Goal: Transaction & Acquisition: Purchase product/service

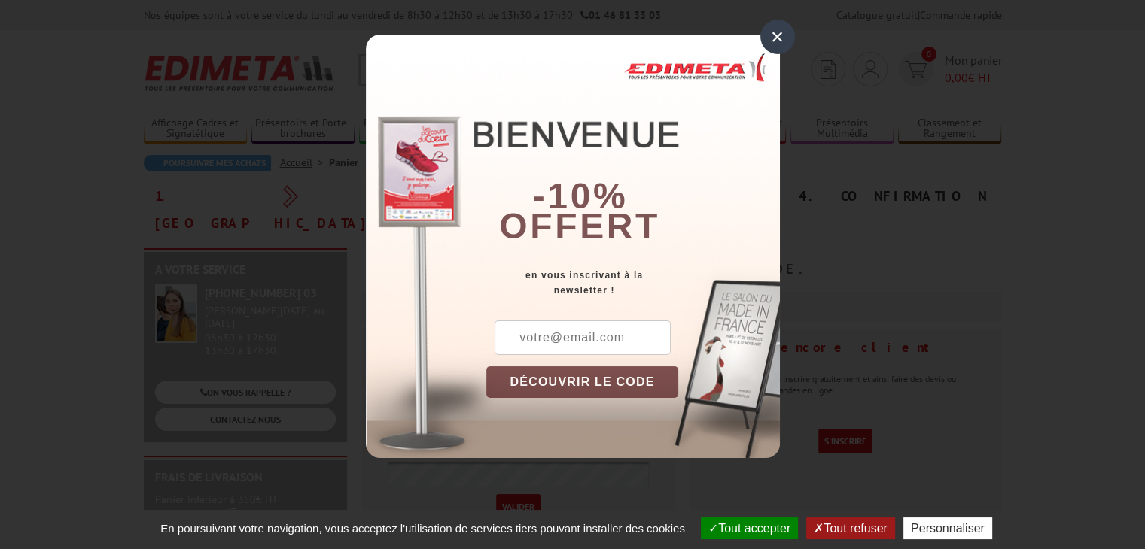
type input "[EMAIL_ADDRESS][DOMAIN_NAME]"
click at [521, 344] on input "text" at bounding box center [582, 338] width 176 height 35
type input "[EMAIL_ADDRESS][DOMAIN_NAME]"
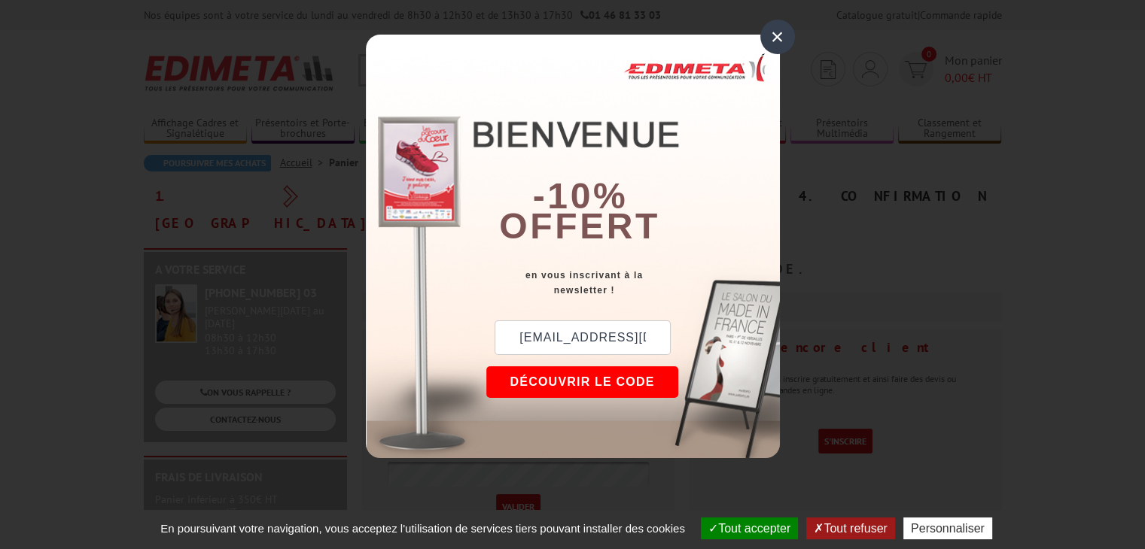
click at [588, 377] on button "DÉCOUVRIR LE CODE" at bounding box center [582, 382] width 193 height 32
click at [777, 32] on div "×" at bounding box center [777, 37] width 35 height 35
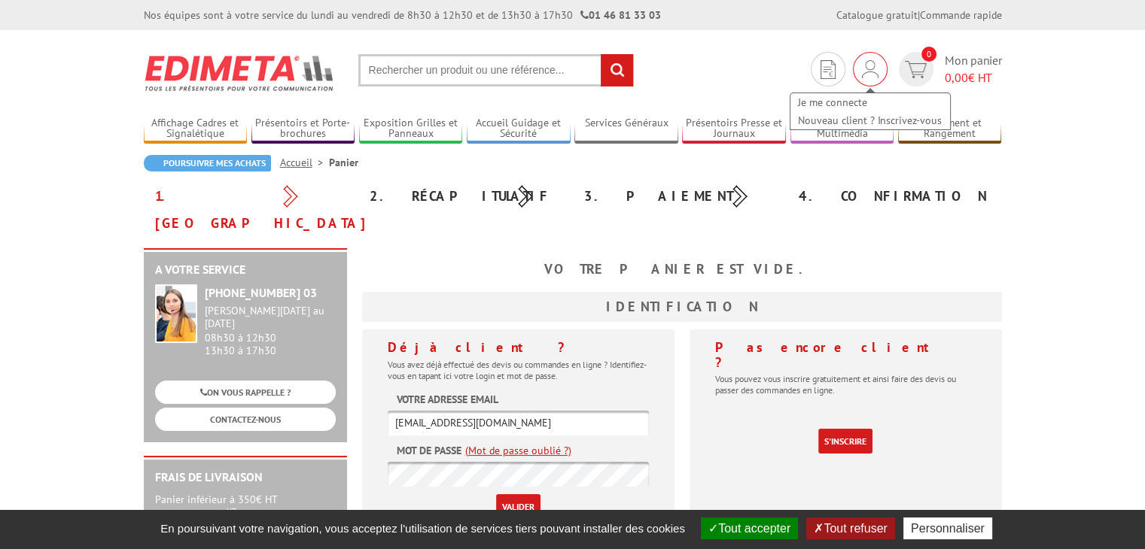
click at [862, 70] on img at bounding box center [870, 69] width 17 height 18
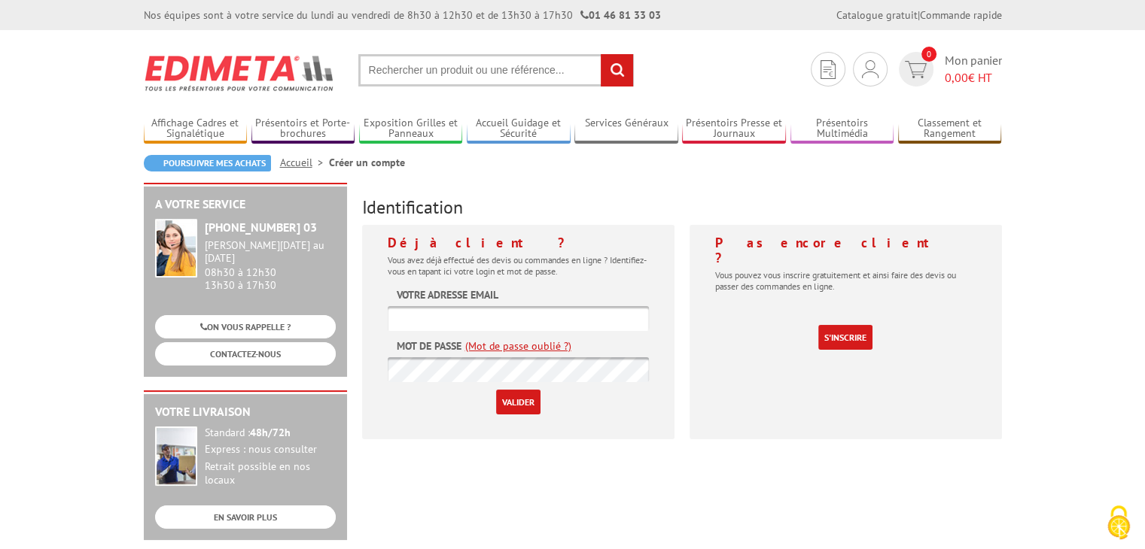
type input "[EMAIL_ADDRESS][DOMAIN_NAME]"
click at [518, 405] on input "Valider" at bounding box center [518, 402] width 44 height 25
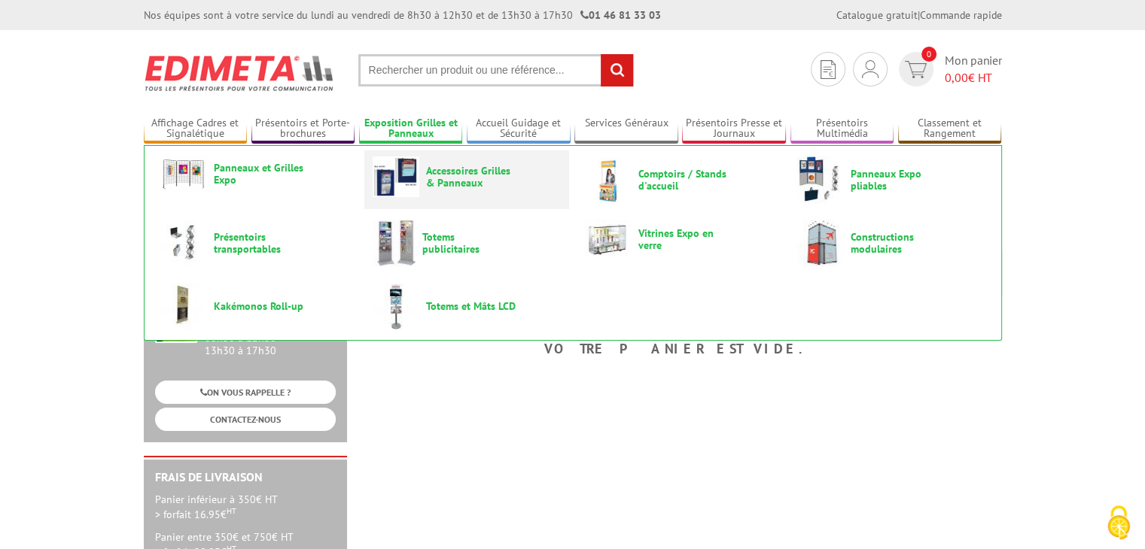
click at [390, 172] on img at bounding box center [395, 177] width 47 height 41
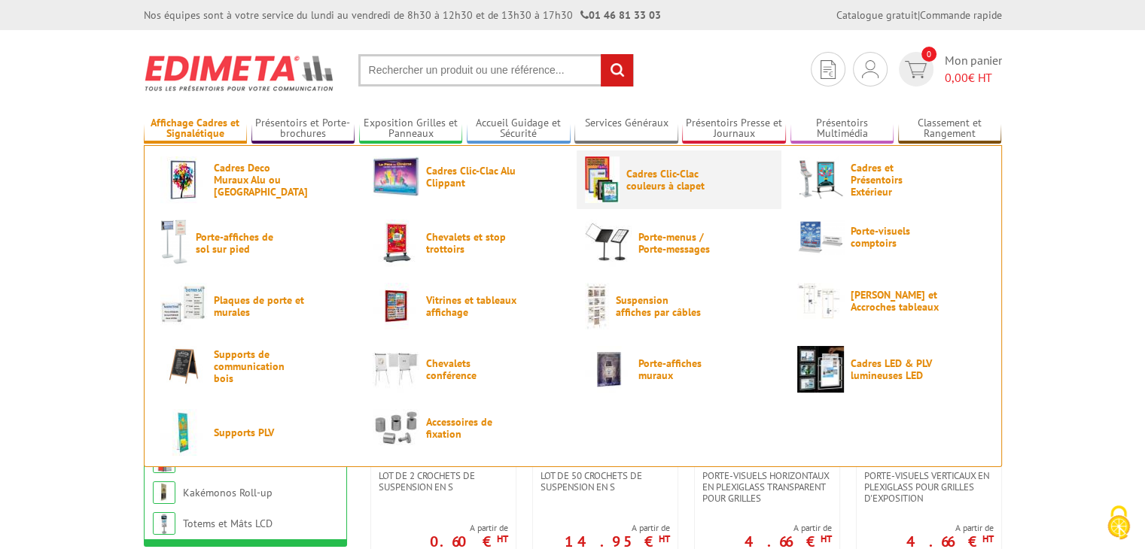
click at [634, 173] on span "Cadres Clic-Clac couleurs à clapet" at bounding box center [671, 180] width 90 height 24
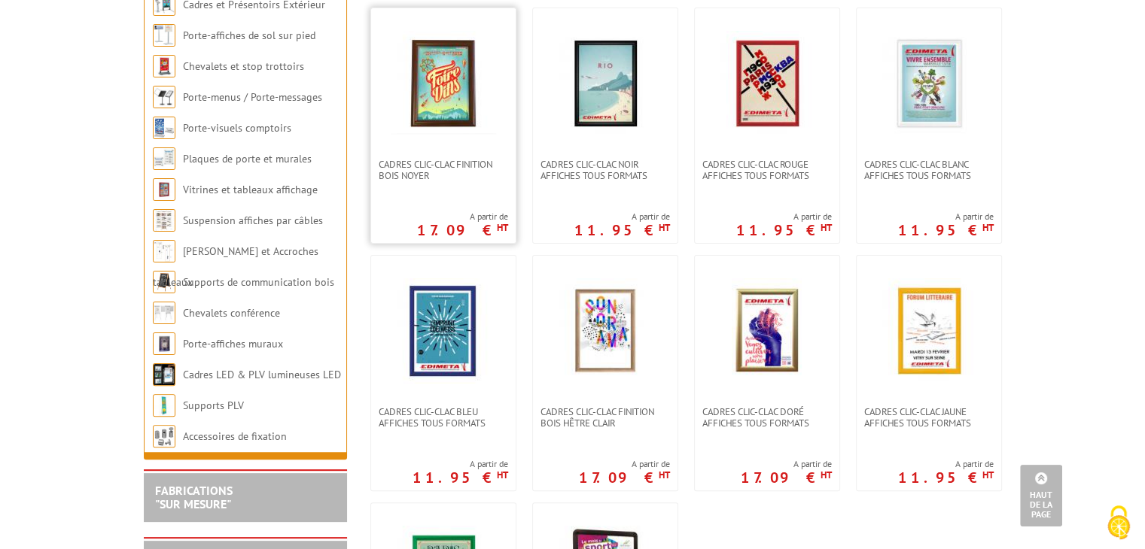
scroll to position [325, 0]
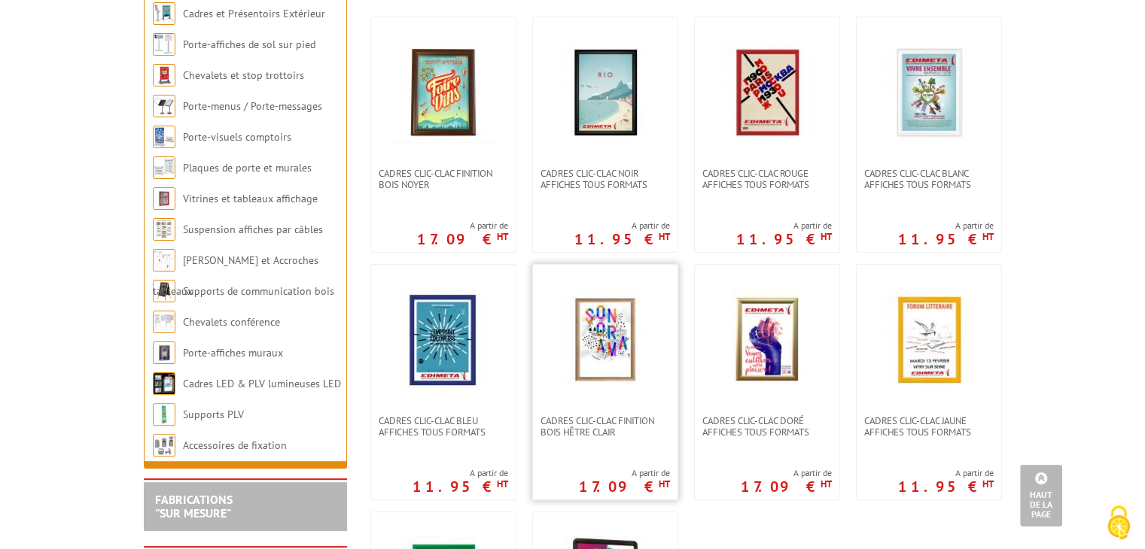
click at [602, 333] on img at bounding box center [604, 339] width 105 height 105
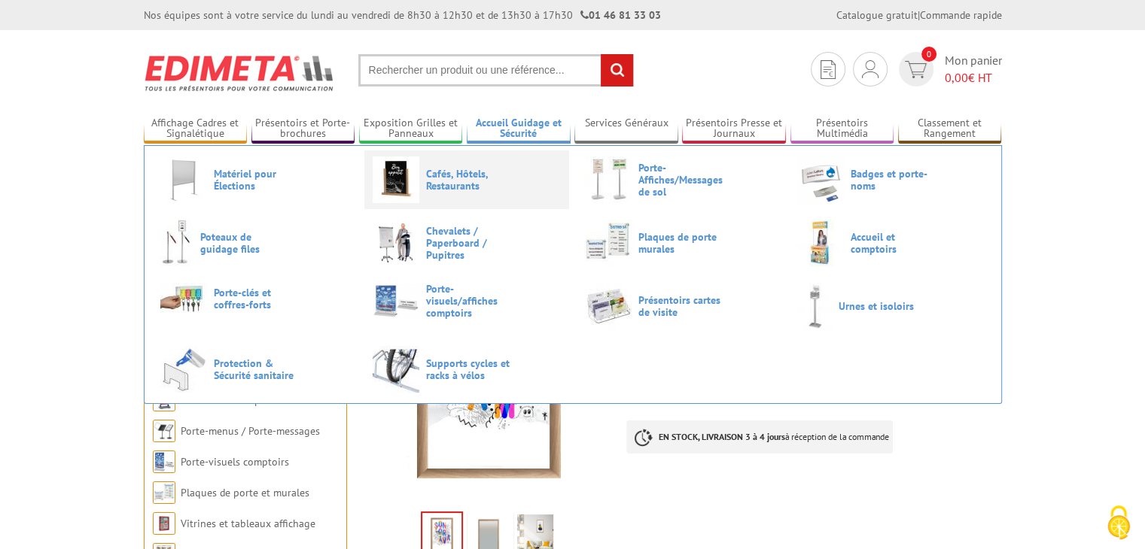
click at [426, 193] on link "Cafés, Hôtels, Restaurants" at bounding box center [466, 180] width 188 height 47
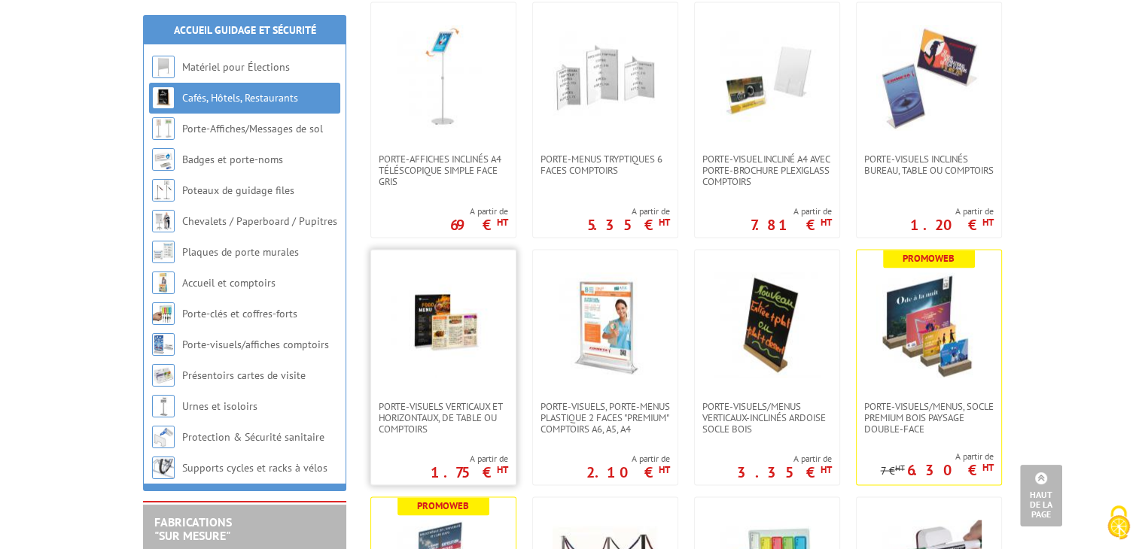
scroll to position [2829, 0]
click at [447, 303] on img at bounding box center [443, 324] width 105 height 105
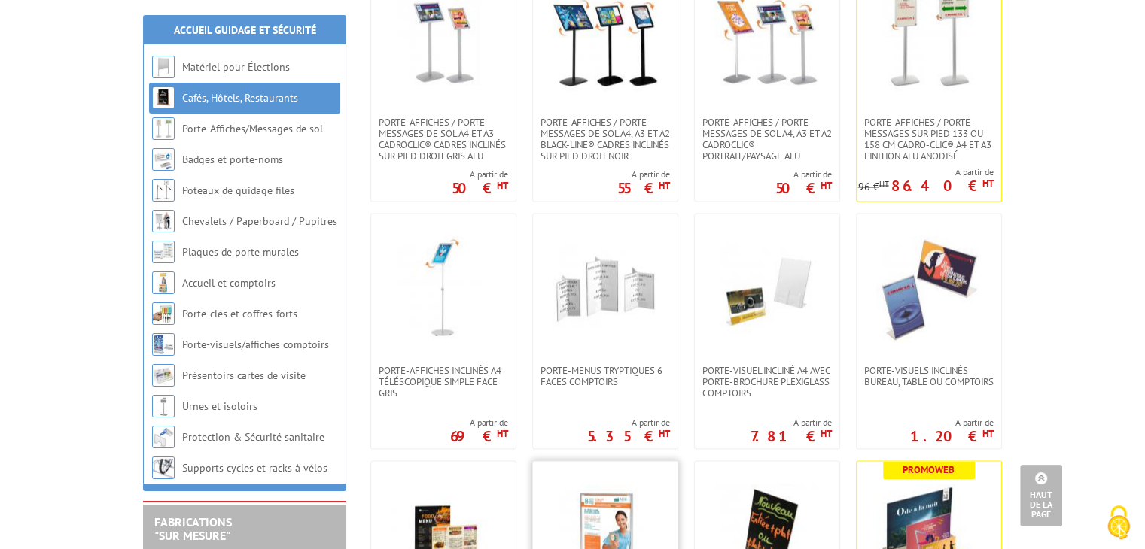
scroll to position [2595, 0]
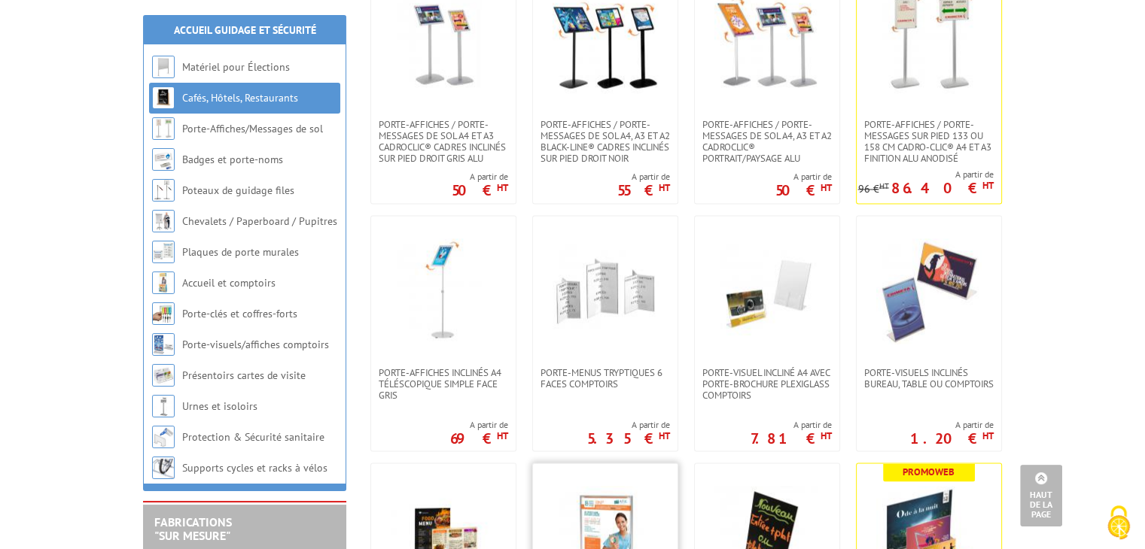
click at [598, 392] on div "Porte-menus tryptiques 6 faces comptoirs A partir de 5.35 € HT" at bounding box center [605, 333] width 146 height 236
click at [586, 371] on span "Porte-menus tryptiques 6 faces comptoirs" at bounding box center [604, 377] width 129 height 23
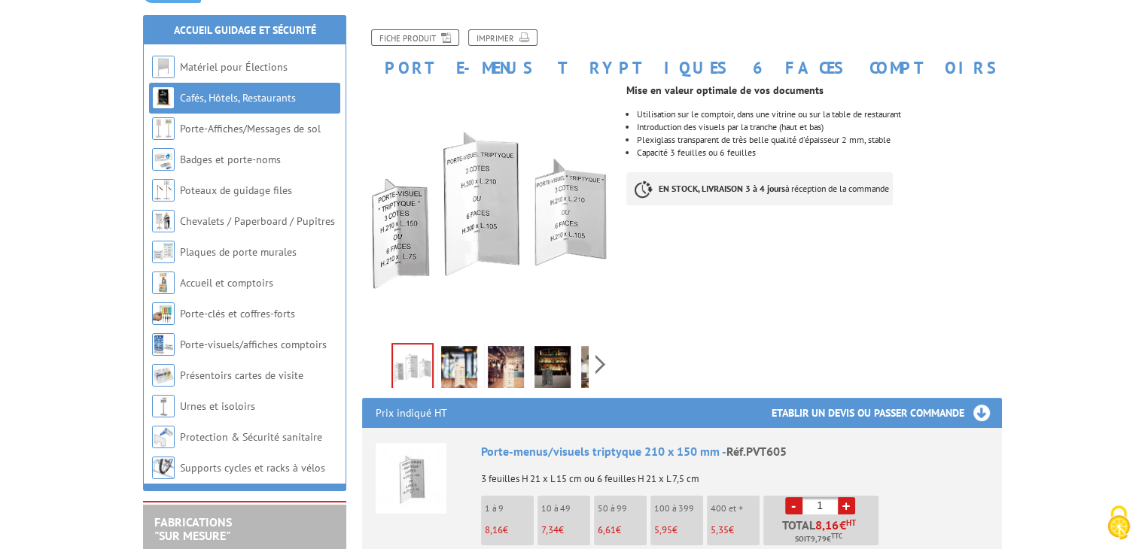
scroll to position [193, 0]
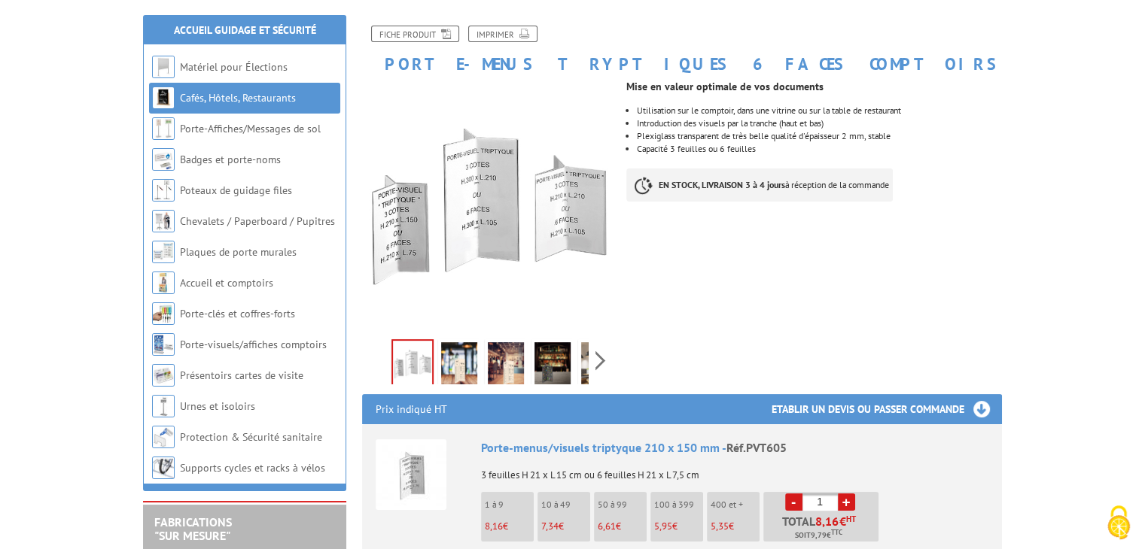
click at [452, 345] on img at bounding box center [459, 365] width 36 height 47
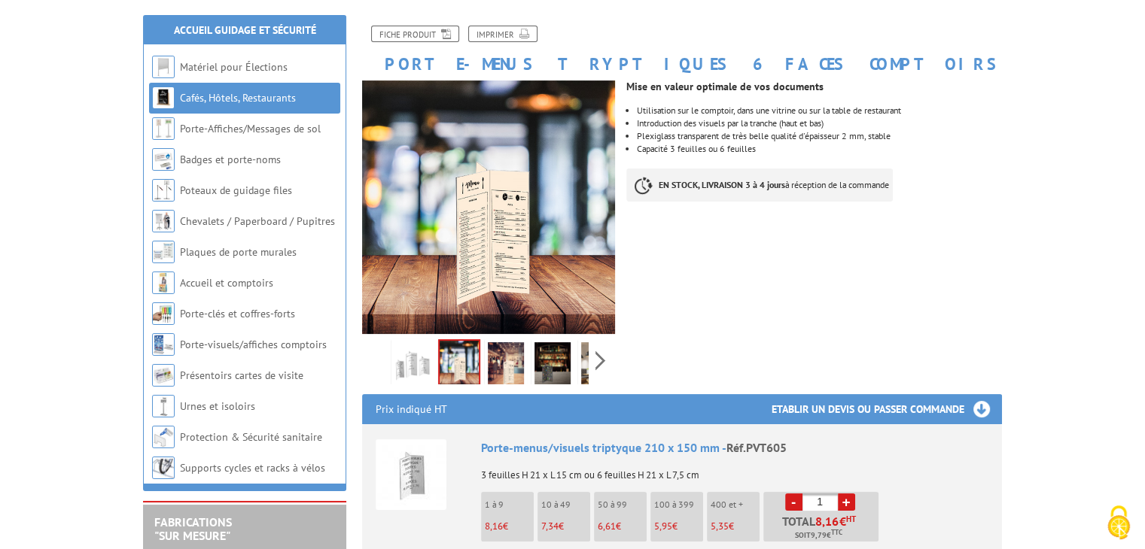
click at [494, 342] on img at bounding box center [506, 365] width 36 height 47
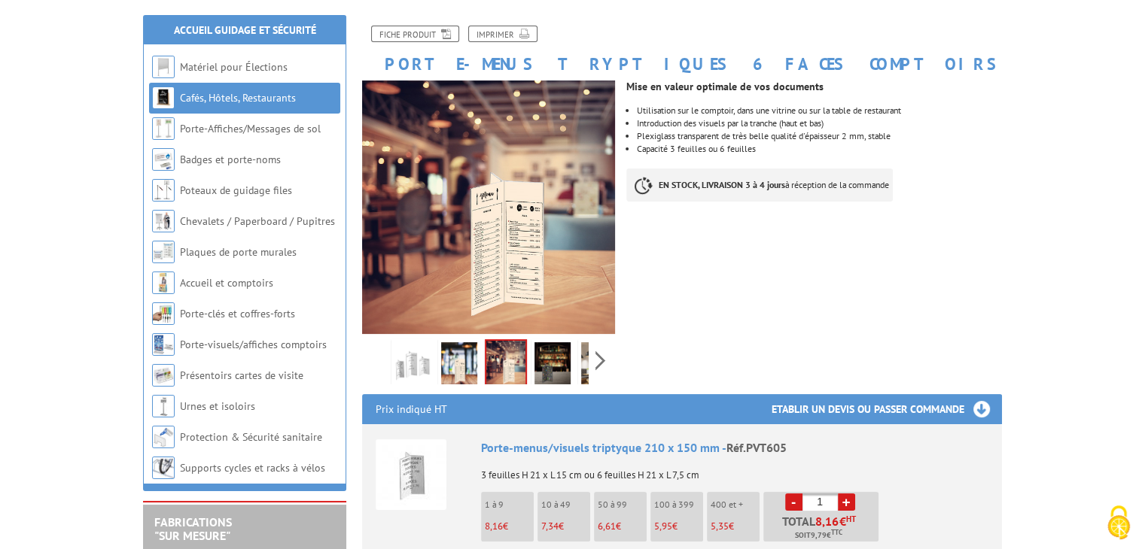
click at [513, 341] on img at bounding box center [505, 364] width 39 height 47
click at [545, 342] on img at bounding box center [552, 365] width 36 height 47
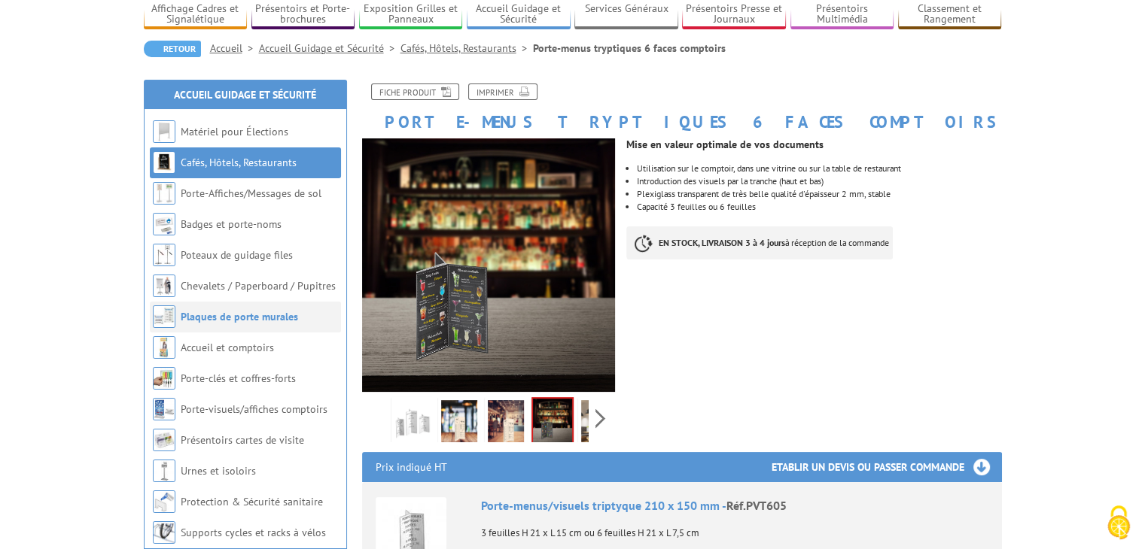
scroll to position [132, 0]
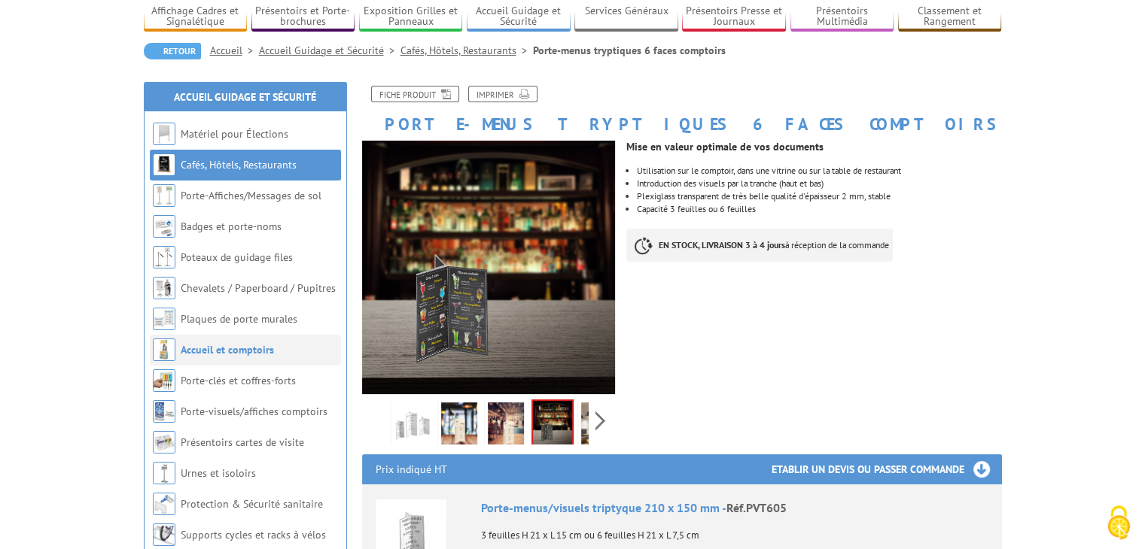
click at [213, 343] on link "Accueil et comptoirs" at bounding box center [227, 350] width 93 height 14
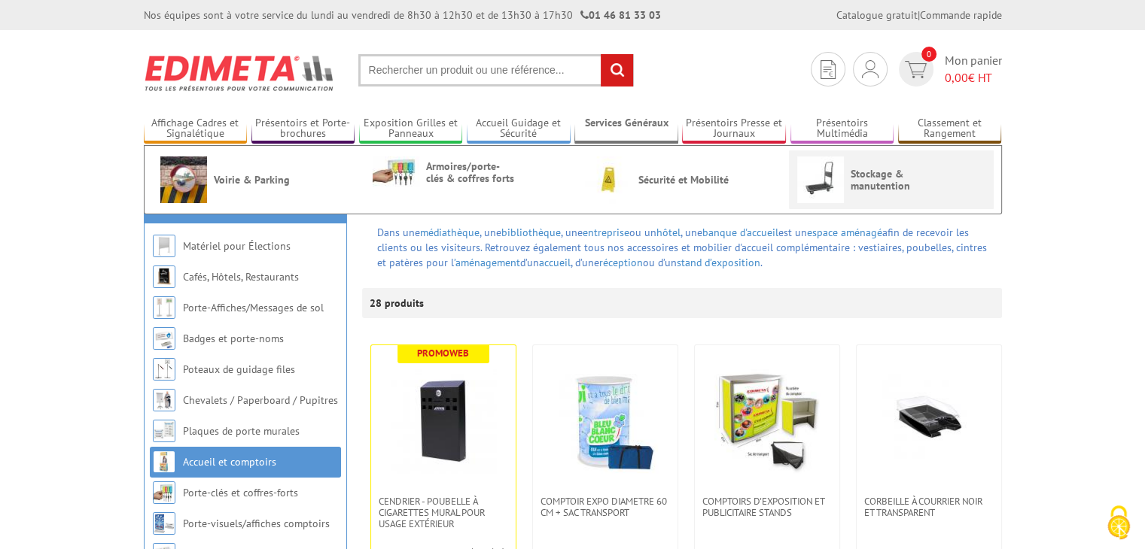
click at [819, 173] on img at bounding box center [820, 180] width 47 height 47
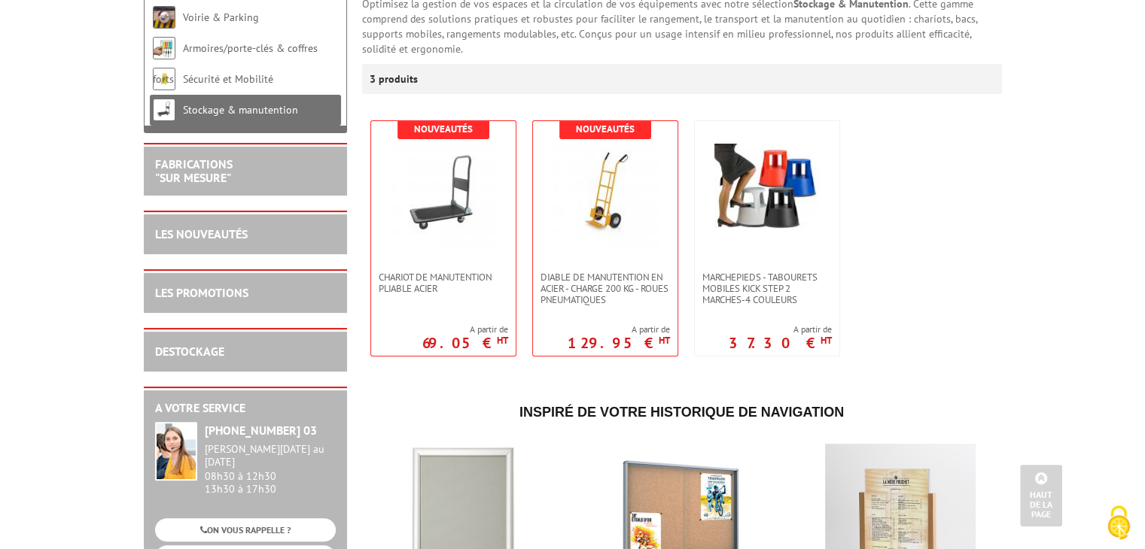
scroll to position [220, 0]
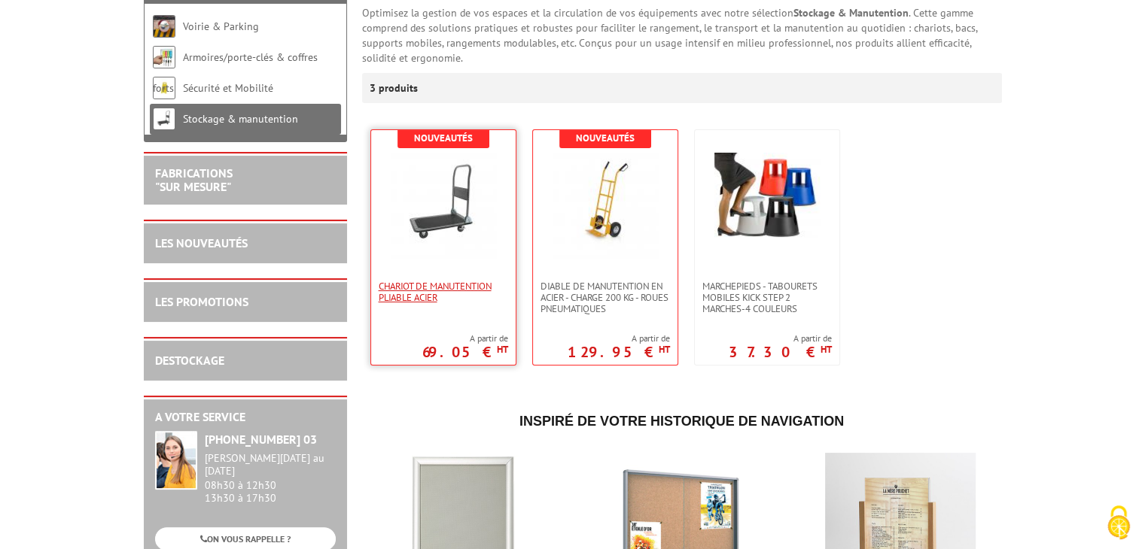
click at [433, 286] on span "Chariot de manutention pliable acier" at bounding box center [443, 292] width 129 height 23
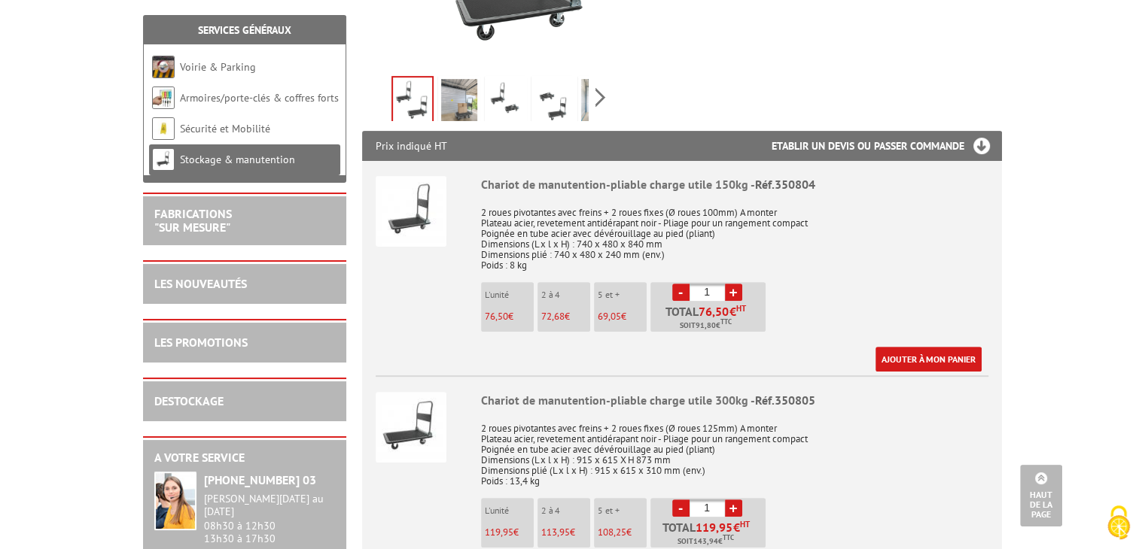
scroll to position [447, 0]
click at [901, 353] on link "Ajouter à mon panier" at bounding box center [928, 360] width 106 height 25
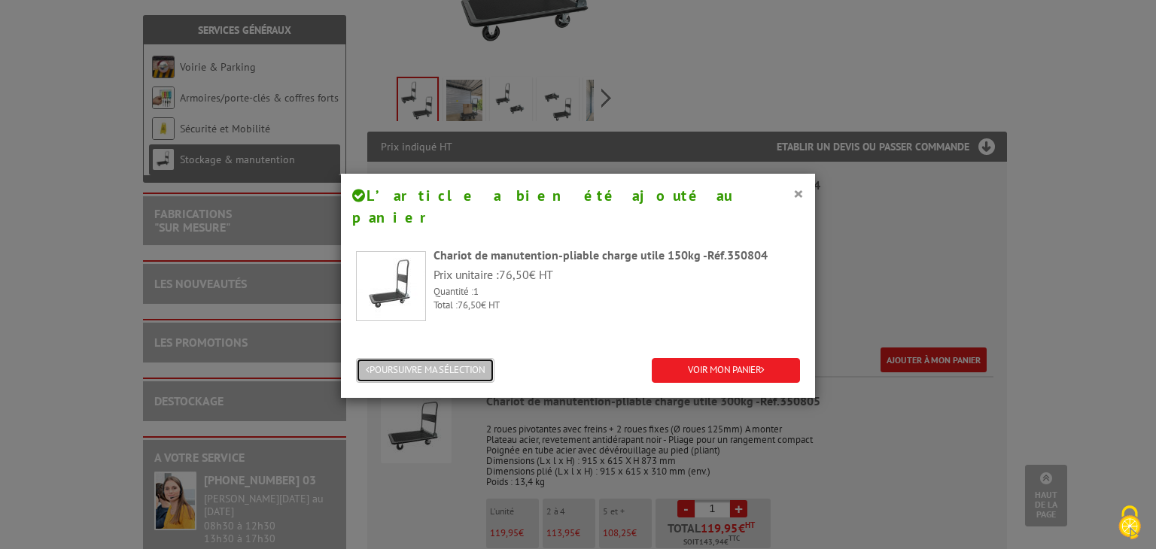
click at [415, 358] on button "POURSUIVRE MA SÉLECTION" at bounding box center [425, 370] width 138 height 25
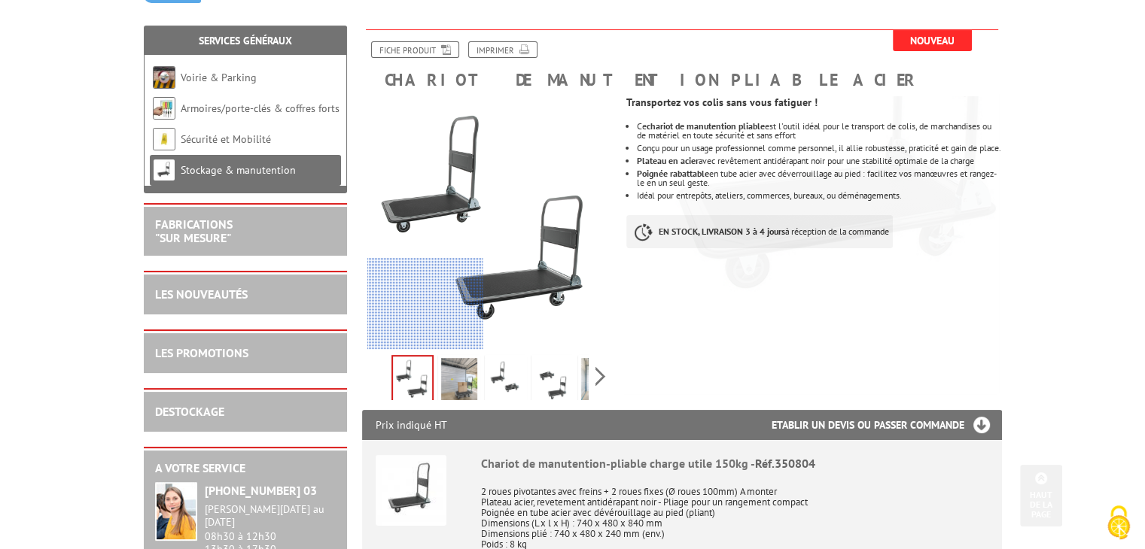
scroll to position [0, 0]
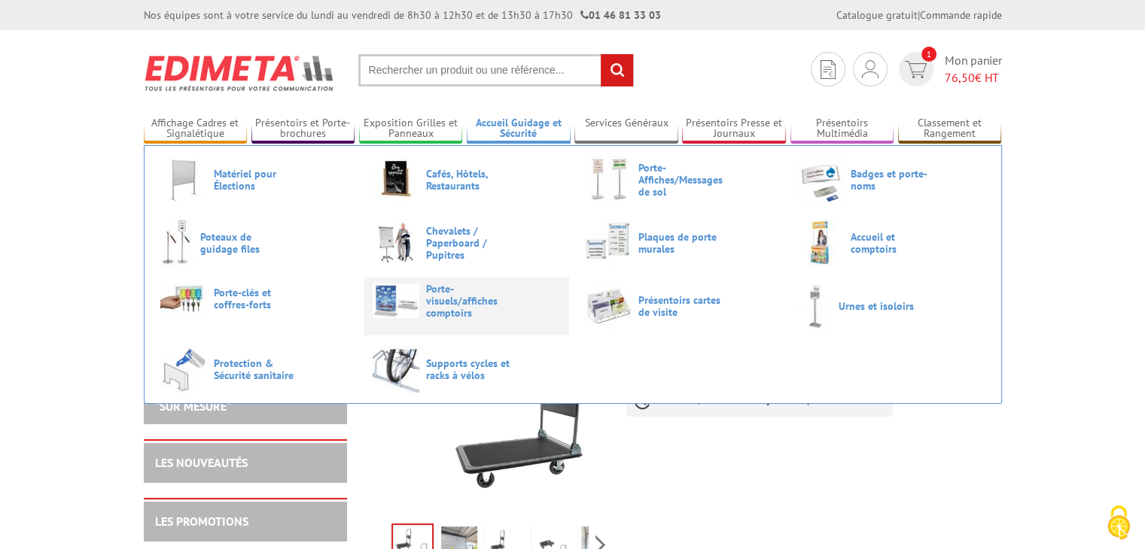
click at [421, 300] on link "Porte-visuels/affiches comptoirs" at bounding box center [466, 301] width 188 height 36
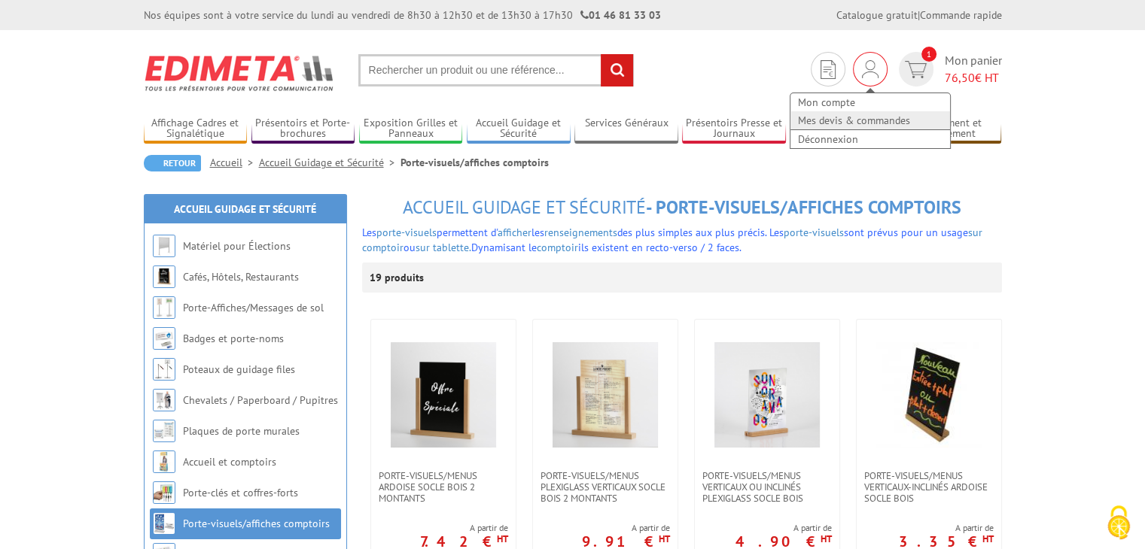
click at [846, 121] on link "Mes devis & commandes" at bounding box center [870, 120] width 160 height 18
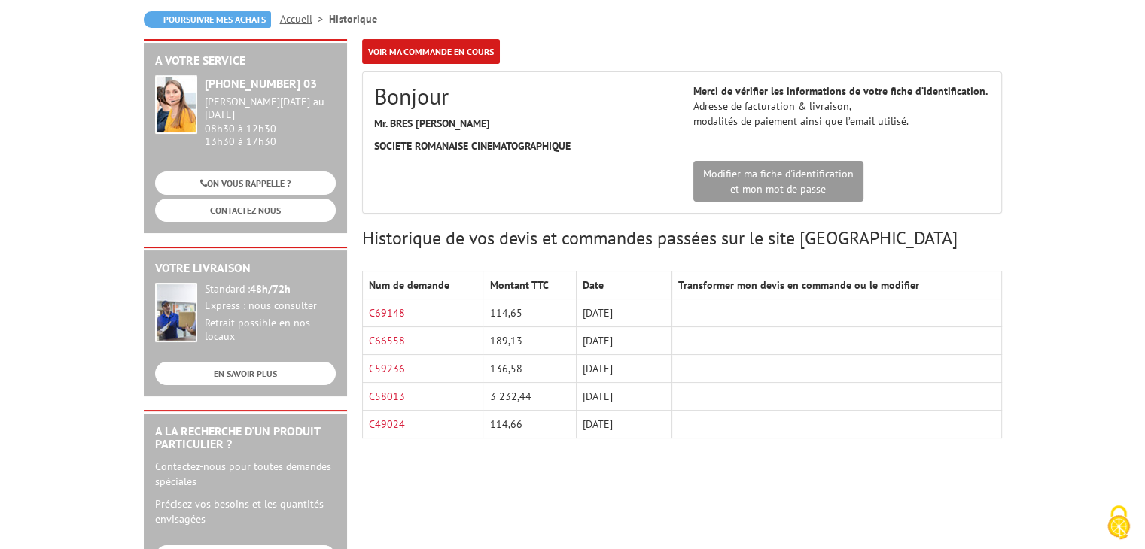
scroll to position [168, 0]
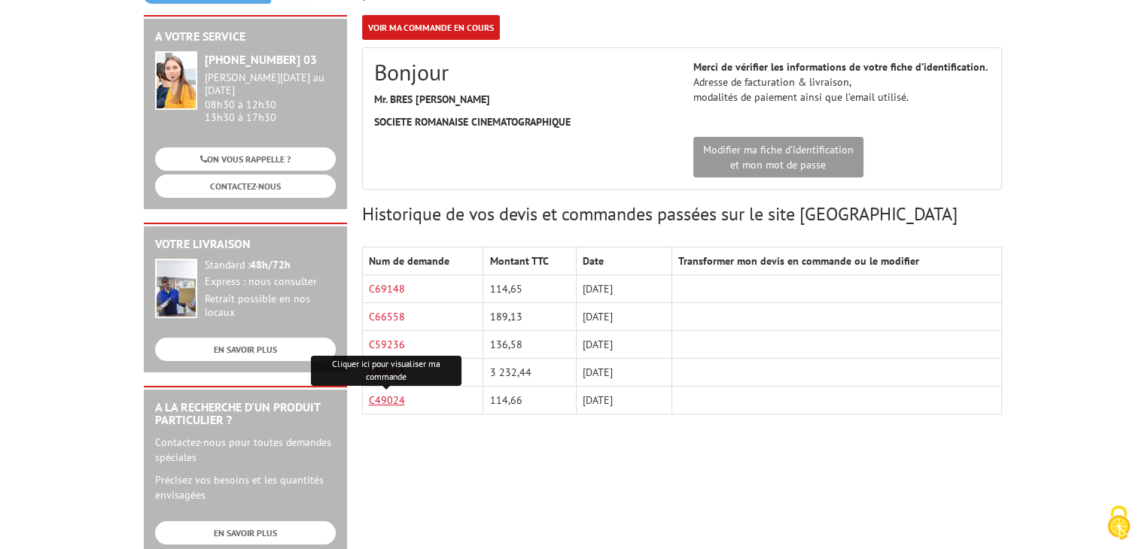
click at [384, 402] on link "C49024" at bounding box center [387, 401] width 36 height 14
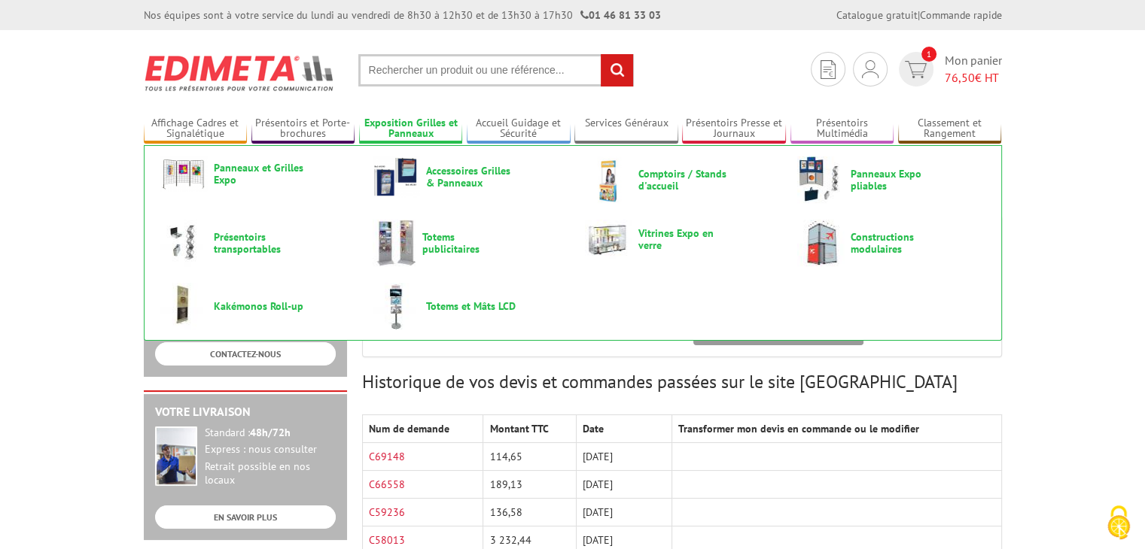
click at [391, 118] on link "Exposition Grilles et Panneaux" at bounding box center [411, 129] width 104 height 25
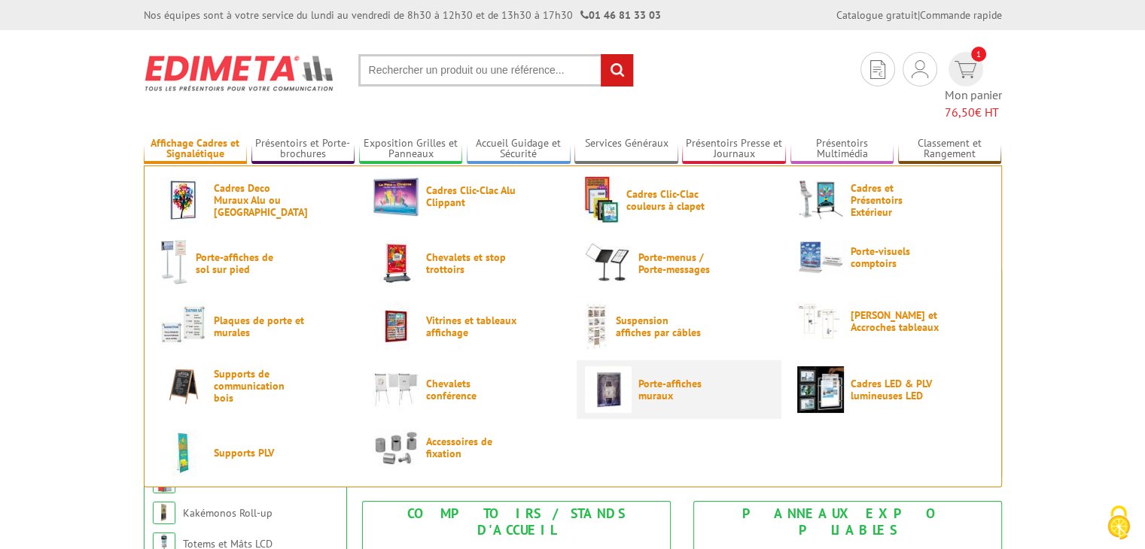
click at [655, 378] on span "Porte-affiches muraux" at bounding box center [683, 390] width 90 height 24
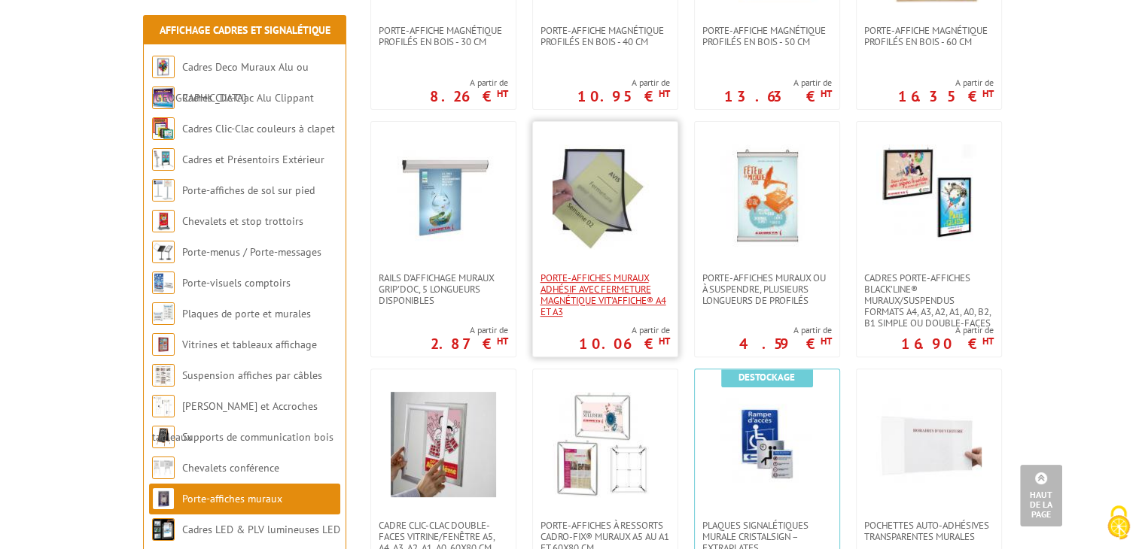
scroll to position [480, 0]
click at [584, 214] on img at bounding box center [604, 197] width 105 height 105
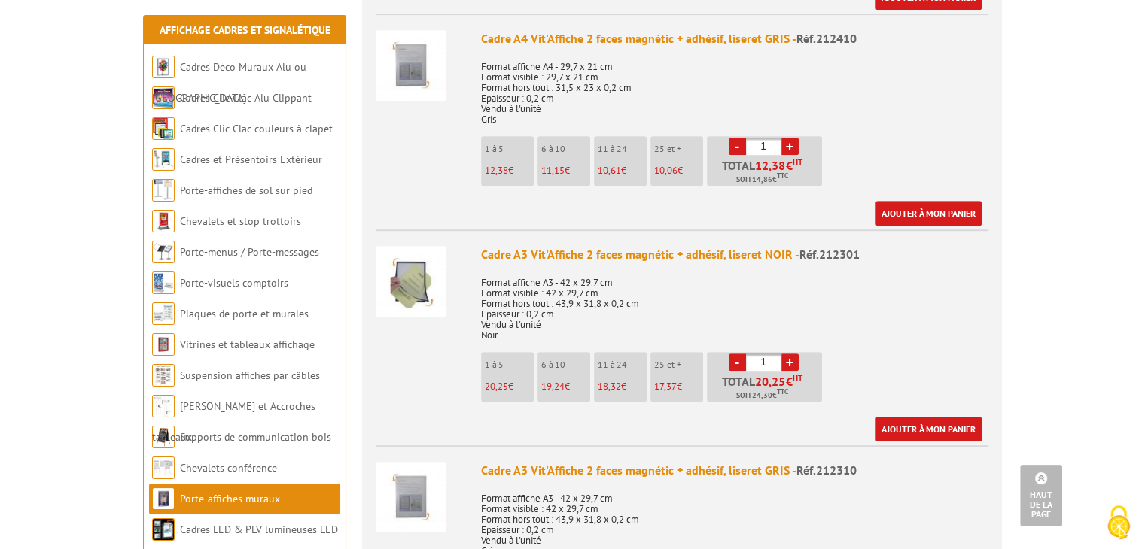
scroll to position [833, 0]
click at [789, 354] on link "+" at bounding box center [789, 362] width 17 height 17
type input "4"
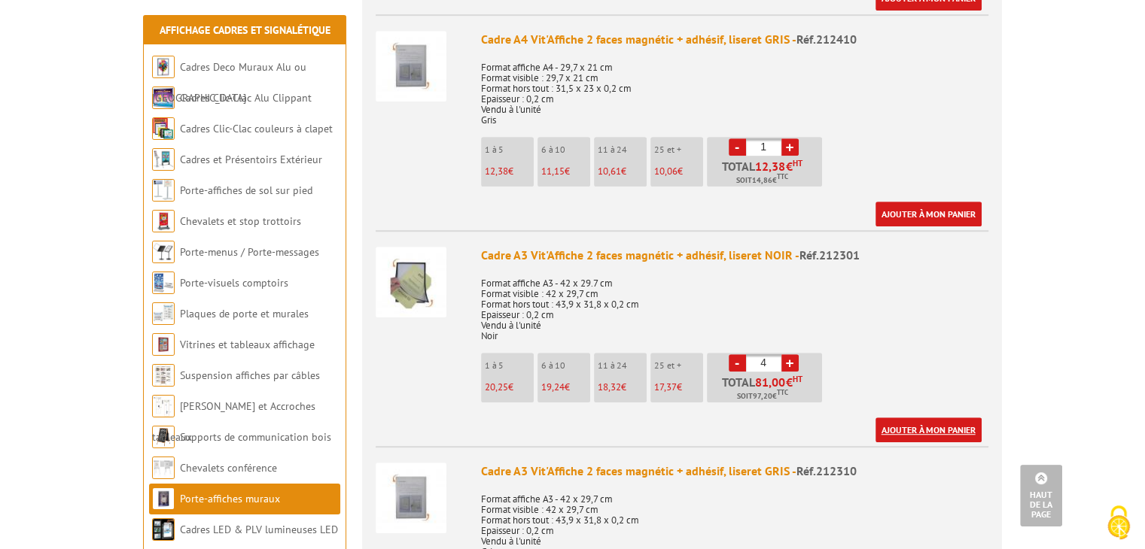
click at [908, 418] on link "Ajouter à mon panier" at bounding box center [928, 430] width 106 height 25
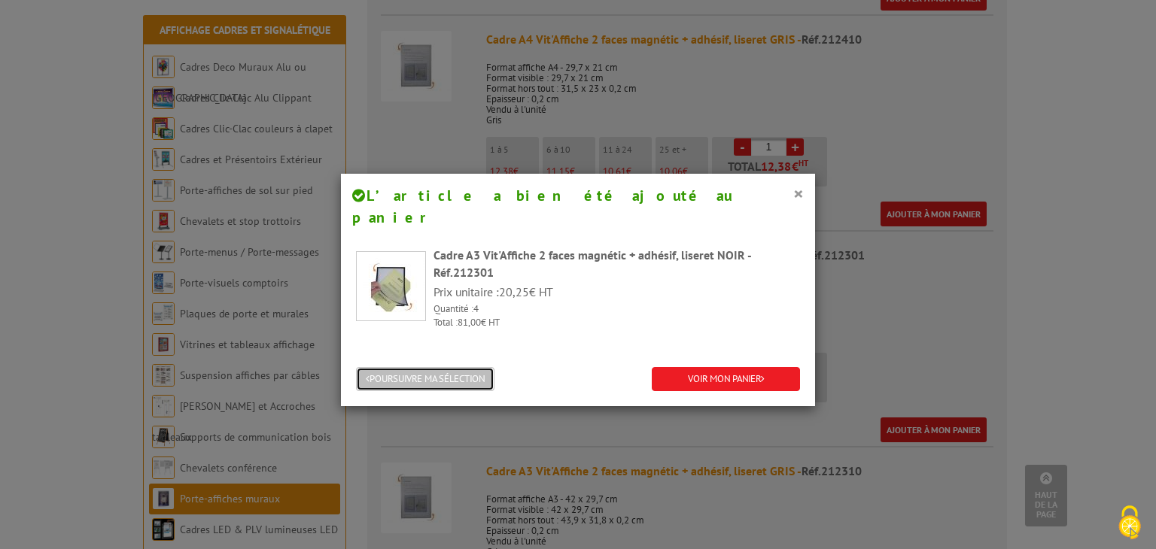
click at [412, 367] on button "POURSUIVRE MA SÉLECTION" at bounding box center [425, 379] width 138 height 25
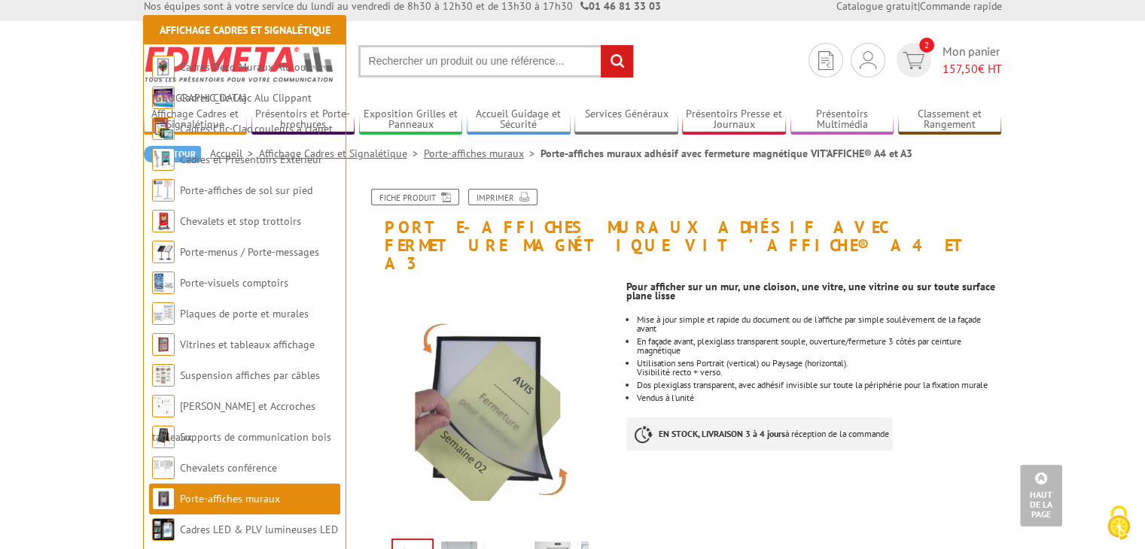
scroll to position [0, 0]
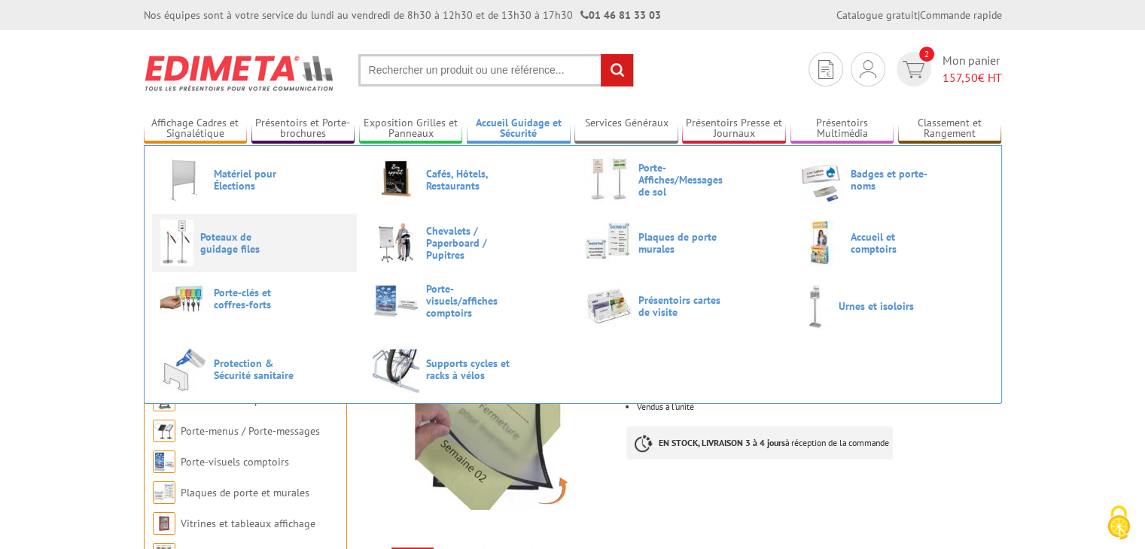
click at [239, 241] on span "Poteaux de guidage files" at bounding box center [245, 243] width 90 height 24
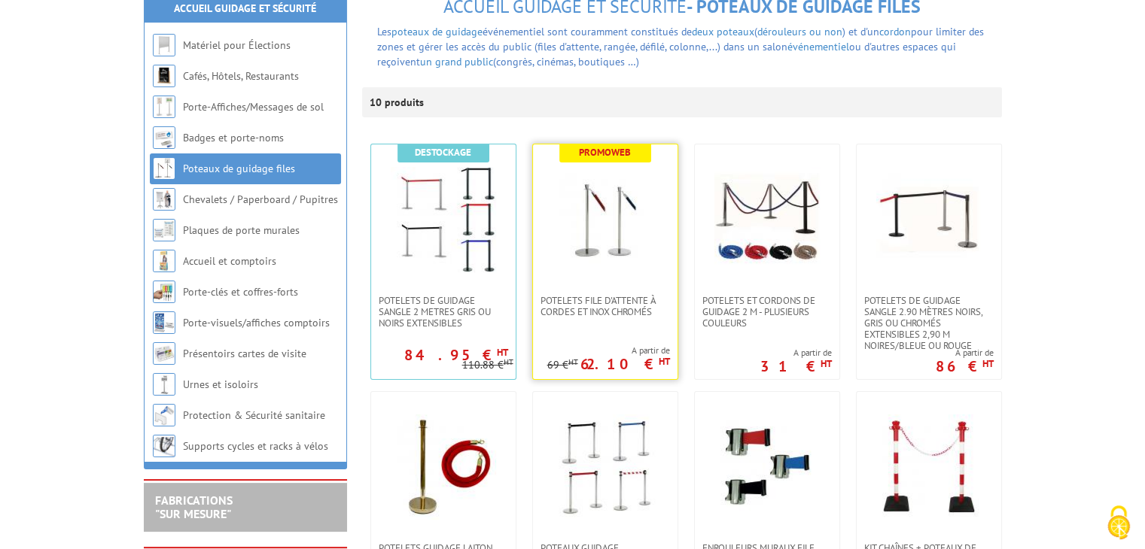
scroll to position [200, 0]
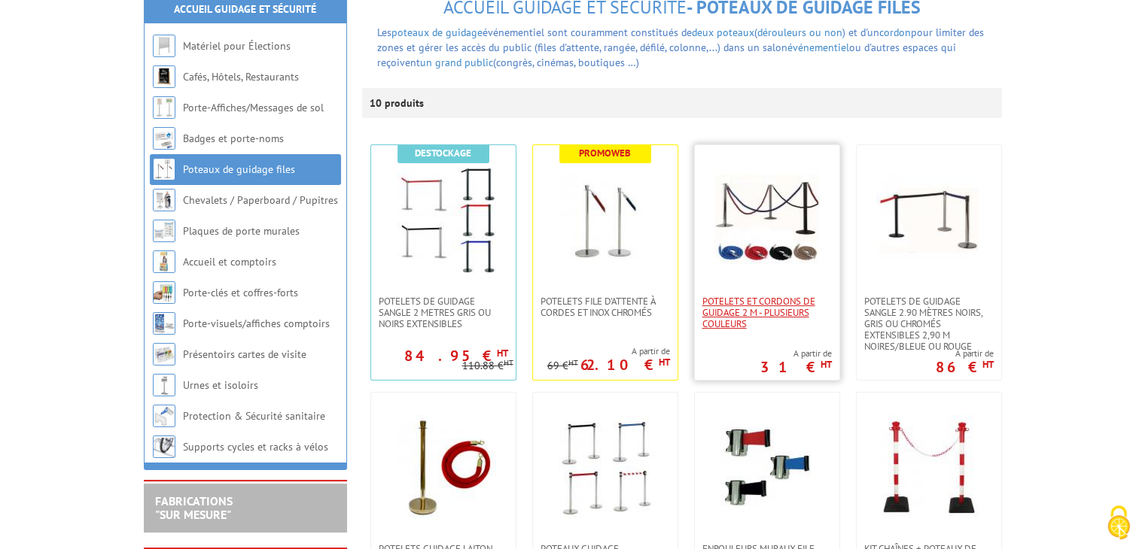
click at [754, 311] on span "Potelets et cordons de guidage 2 m - plusieurs couleurs" at bounding box center [766, 313] width 129 height 34
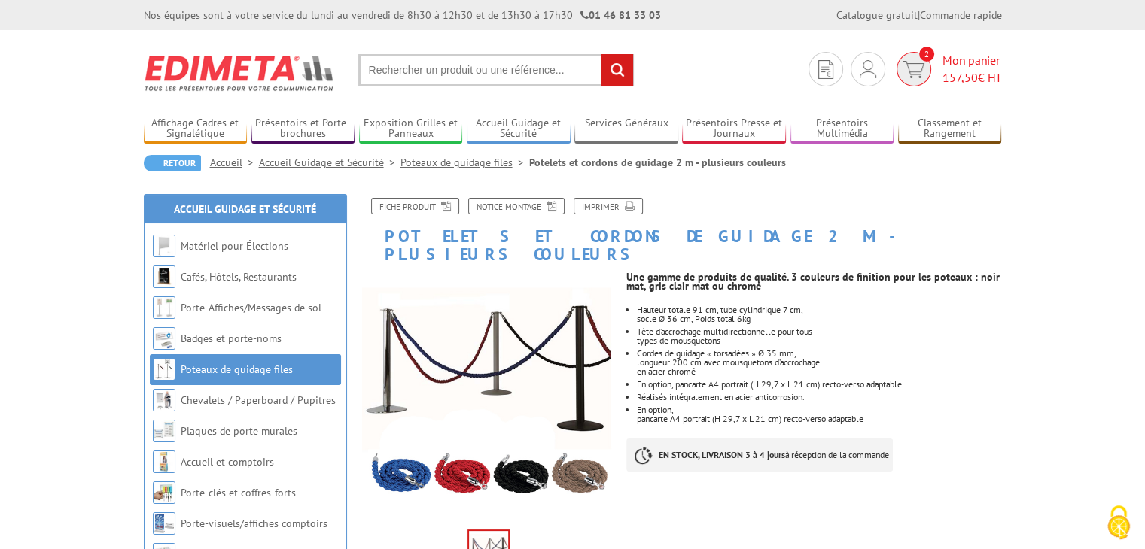
click at [915, 65] on img at bounding box center [913, 69] width 22 height 17
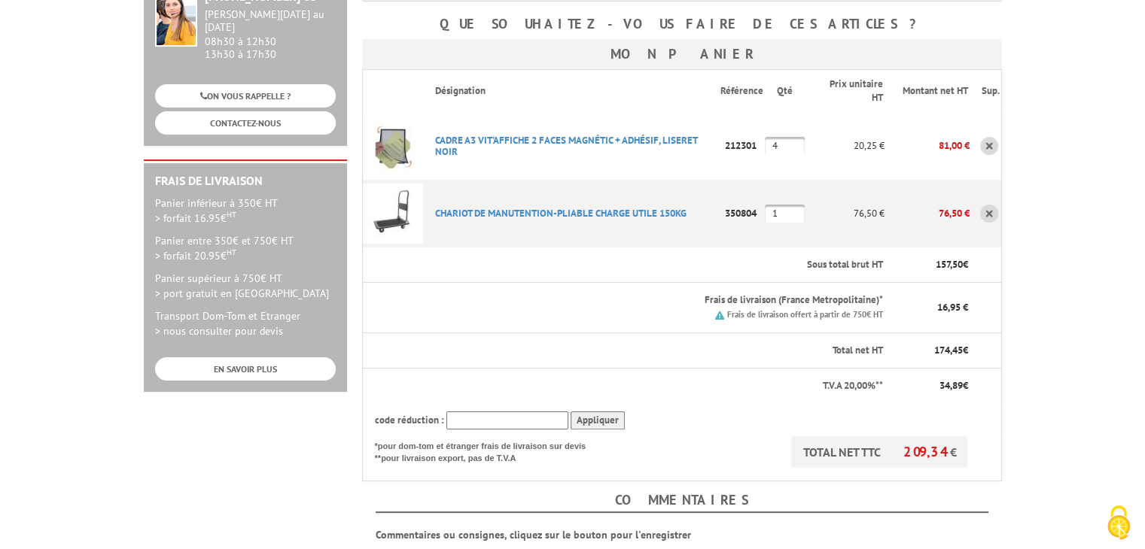
scroll to position [295, 0]
click at [471, 413] on input "text" at bounding box center [507, 422] width 122 height 19
type input "New10"
click at [598, 413] on input "Appliquer" at bounding box center [597, 422] width 54 height 19
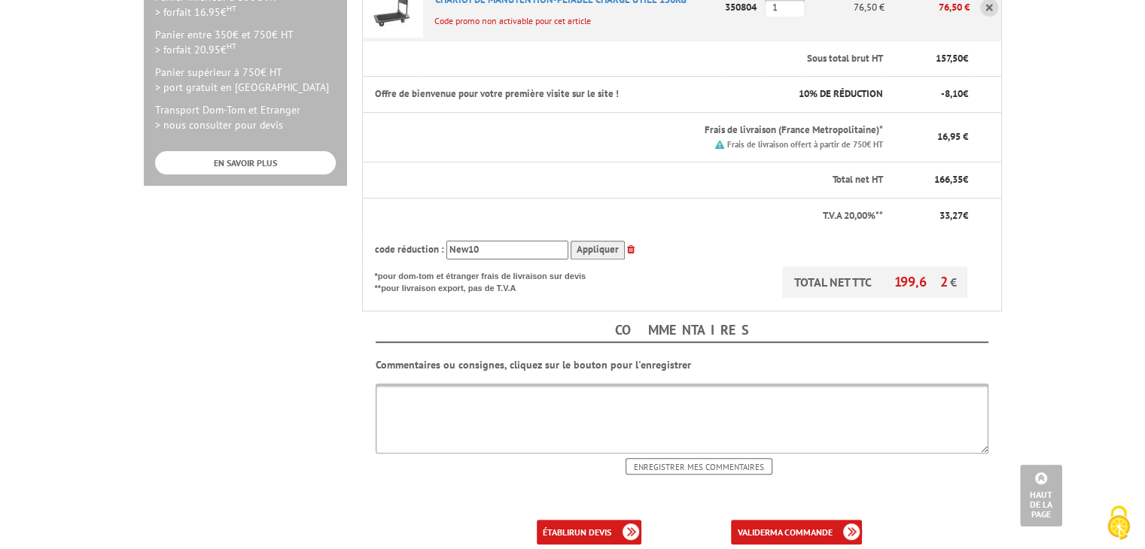
scroll to position [502, 0]
click at [760, 521] on link "valider ma commande" at bounding box center [796, 533] width 131 height 25
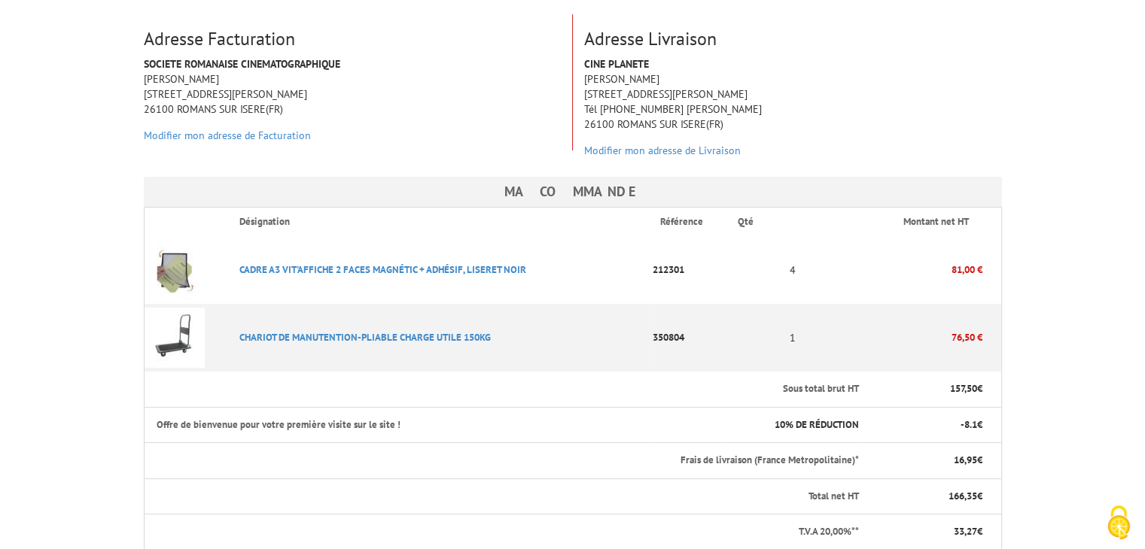
scroll to position [358, 0]
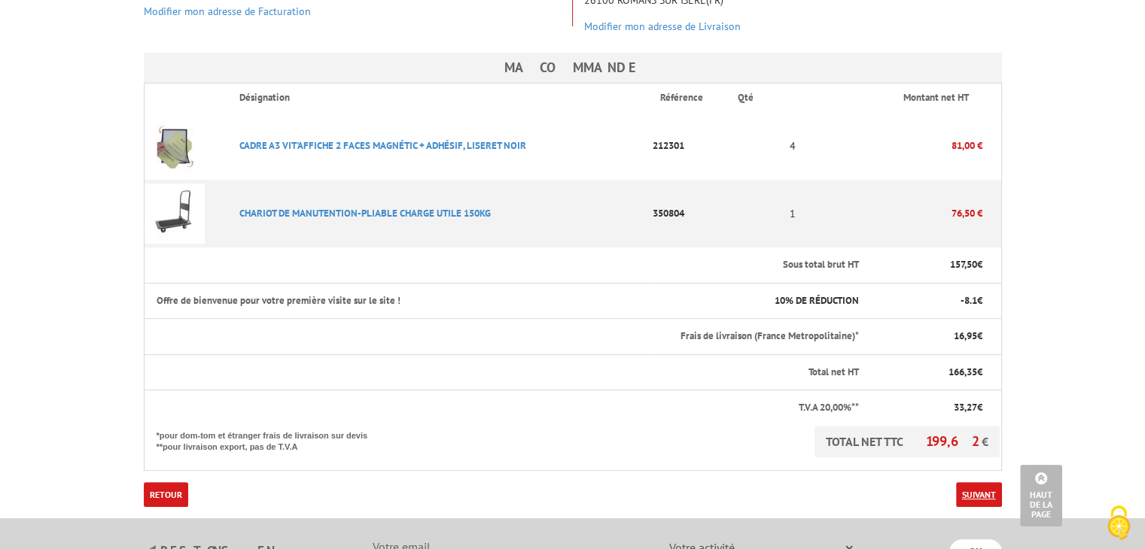
click at [975, 482] on link "Suivant" at bounding box center [979, 494] width 46 height 25
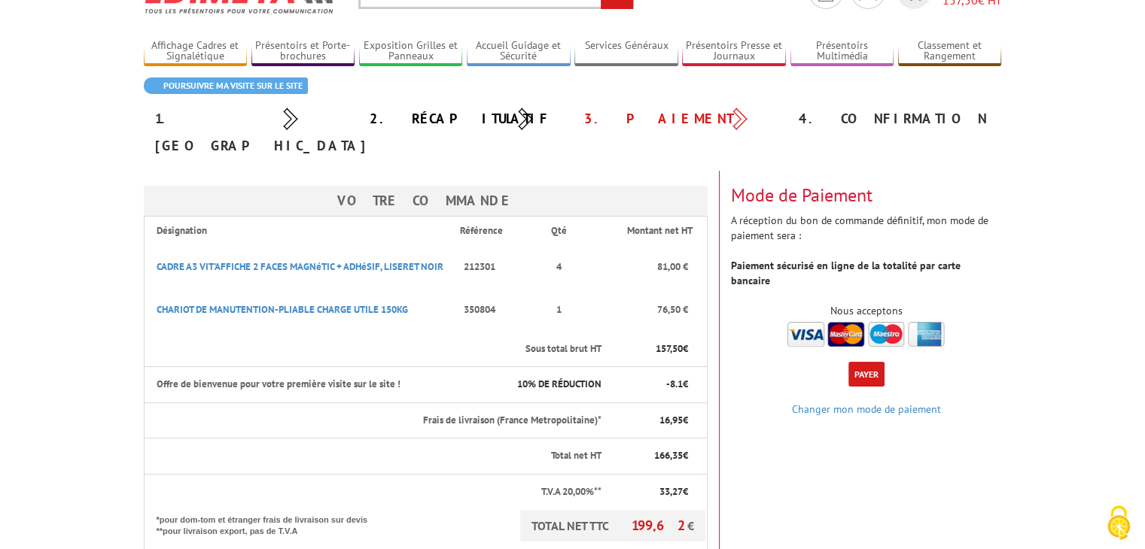
scroll to position [75, 0]
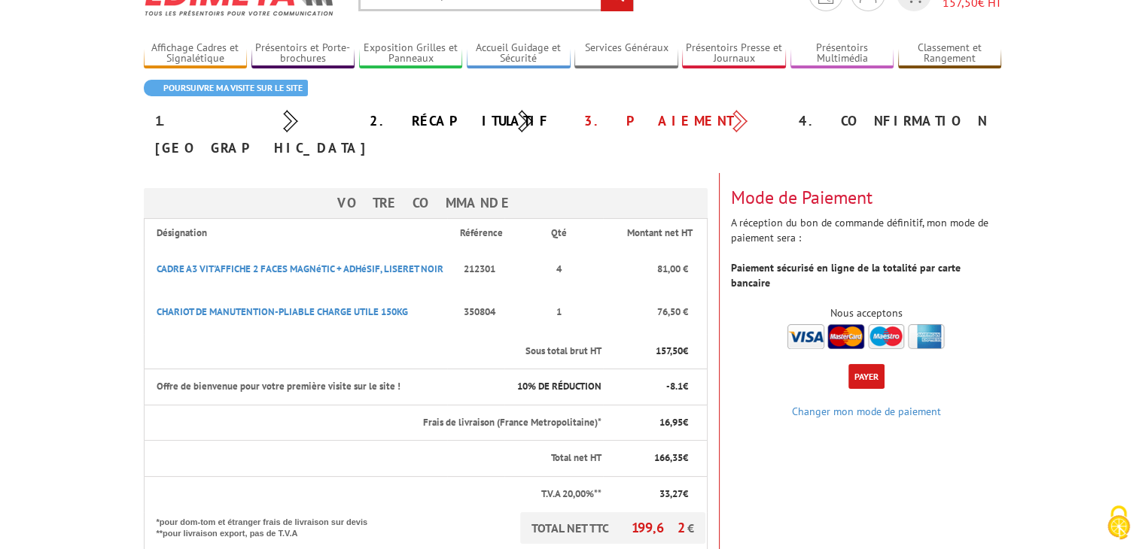
click at [858, 364] on button "Payer" at bounding box center [866, 376] width 36 height 25
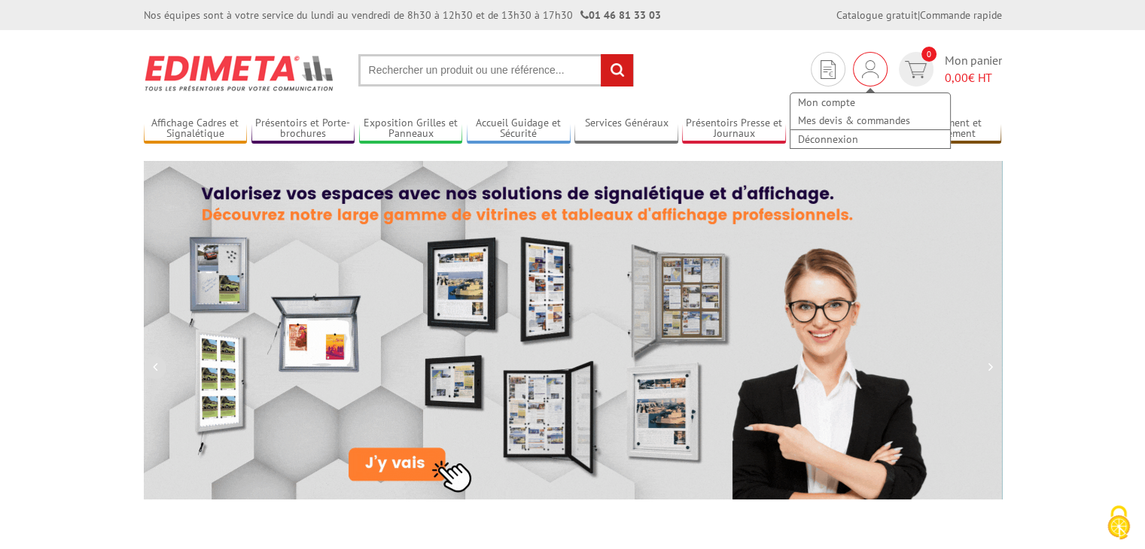
click at [862, 64] on img at bounding box center [870, 69] width 17 height 18
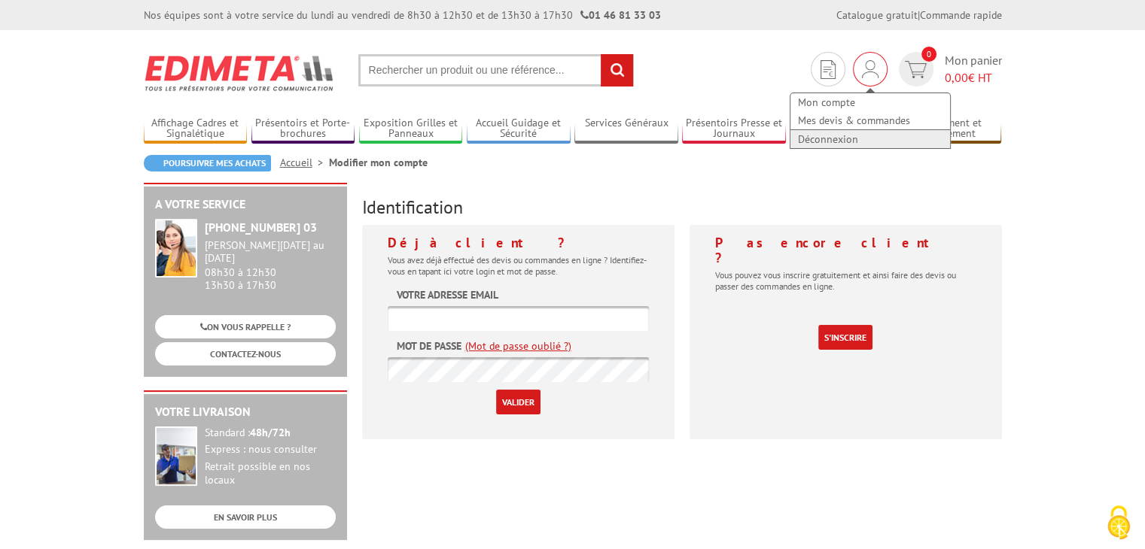
type input "[EMAIL_ADDRESS][DOMAIN_NAME]"
click at [827, 142] on link "Déconnexion" at bounding box center [870, 139] width 160 height 18
